Goal: Information Seeking & Learning: Check status

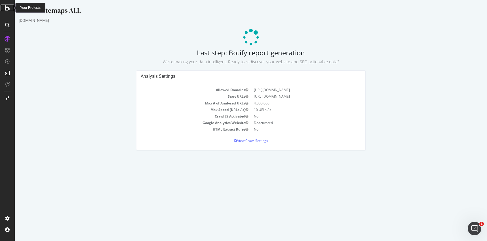
click at [8, 10] on icon at bounding box center [7, 8] width 5 height 7
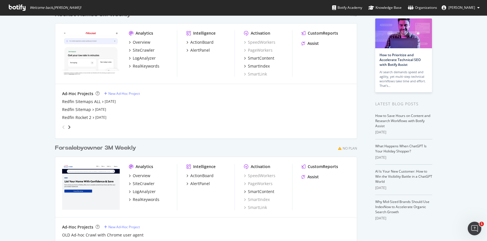
scroll to position [24, 0]
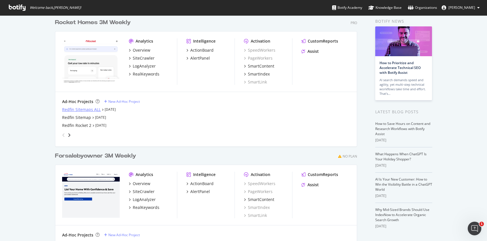
click at [62, 111] on div "Redfin Sitemaps ALL" at bounding box center [81, 110] width 39 height 6
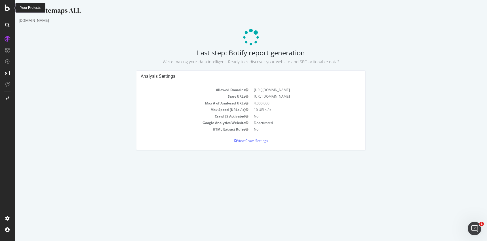
click at [10, 10] on div at bounding box center [8, 8] width 14 height 7
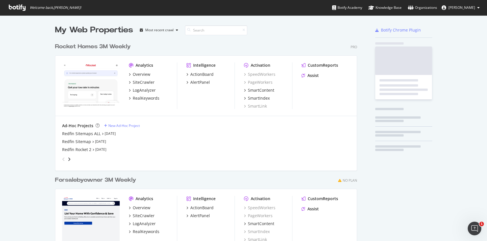
scroll to position [236, 478]
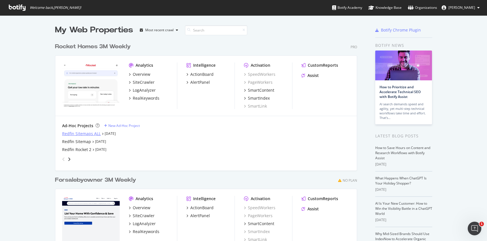
click at [84, 135] on div "Redfin Sitemaps ALL" at bounding box center [81, 134] width 39 height 6
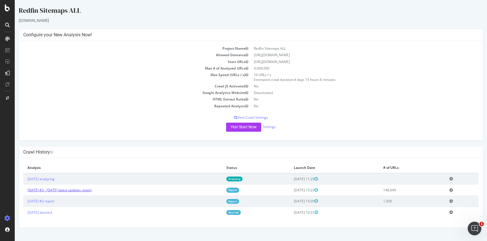
click at [47, 191] on link "[DATE] #3 - [DATE] latest updates report" at bounding box center [59, 189] width 64 height 5
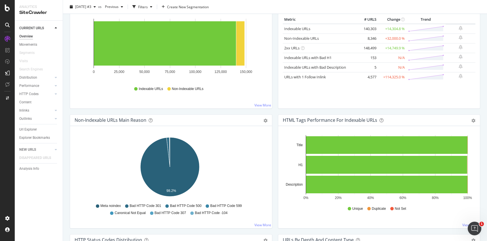
scroll to position [79, 0]
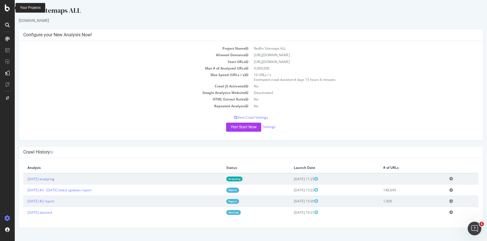
click at [453, 190] on icon at bounding box center [451, 190] width 4 height 4
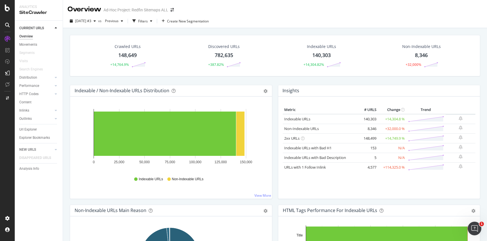
click at [122, 62] on div "+14,764.9%" at bounding box center [127, 65] width 37 height 6
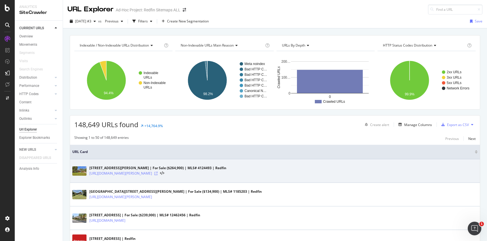
click at [158, 173] on icon at bounding box center [155, 172] width 3 height 3
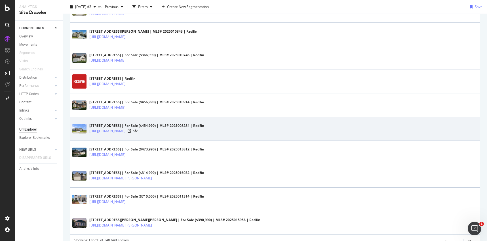
scroll to position [1127, 0]
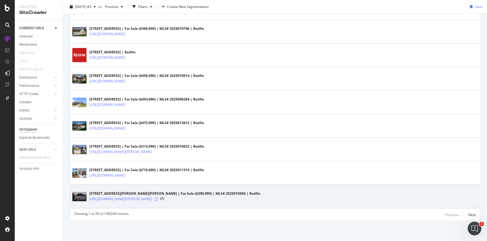
click at [158, 198] on icon at bounding box center [155, 198] width 3 height 3
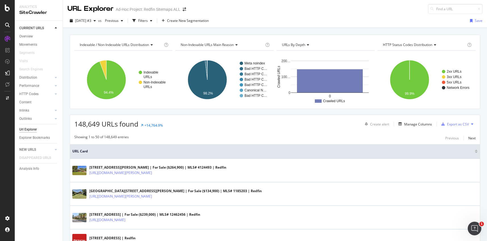
scroll to position [0, 0]
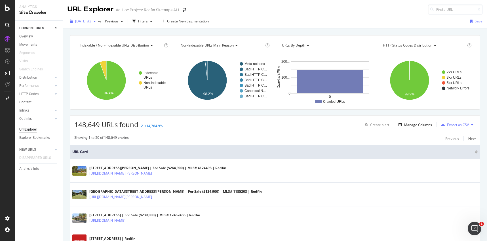
click at [78, 21] on span "[DATE] #3" at bounding box center [83, 21] width 16 height 5
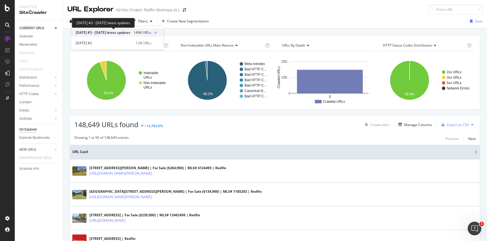
click at [80, 31] on span "[DATE] #3 - [DATE] latest updates" at bounding box center [103, 32] width 54 height 5
click at [7, 9] on icon at bounding box center [7, 8] width 5 height 7
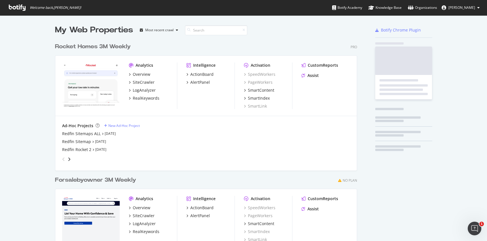
scroll to position [236, 478]
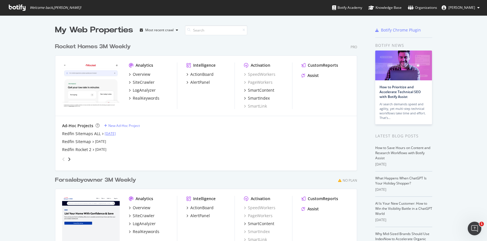
click at [110, 134] on link "[DATE]" at bounding box center [110, 133] width 11 height 5
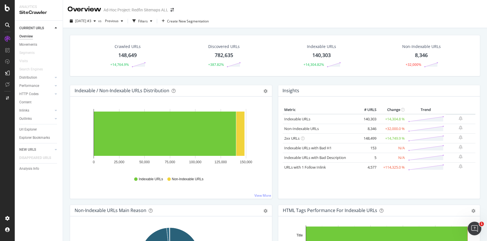
click at [6, 11] on icon at bounding box center [7, 8] width 5 height 7
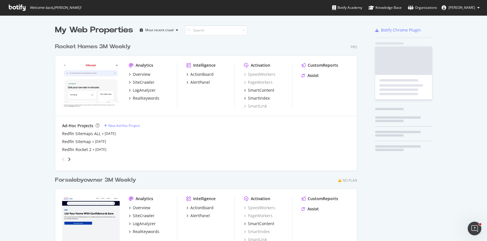
scroll to position [252, 302]
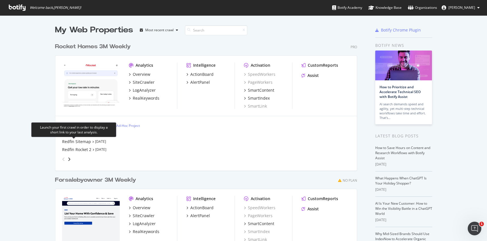
click at [38, 130] on div "Launch your first crawl in order to display a short link to your last analysis." at bounding box center [73, 130] width 75 height 10
click at [35, 127] on div "Launch your first crawl in order to display a short link to your last analysis." at bounding box center [73, 129] width 85 height 15
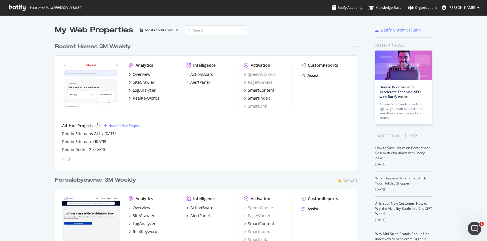
click at [68, 158] on icon "angle-right" at bounding box center [69, 159] width 3 height 5
click at [60, 158] on div "angle-left" at bounding box center [63, 158] width 7 height 9
click at [33, 114] on div "My Web Properties Most recent crawl Rocket Homes 3M Weekly Pro Analytics Overvi…" at bounding box center [243, 158] width 487 height 286
click at [62, 133] on div "Redfin Sitemaps ALL" at bounding box center [81, 134] width 39 height 6
